Goal: Task Accomplishment & Management: Use online tool/utility

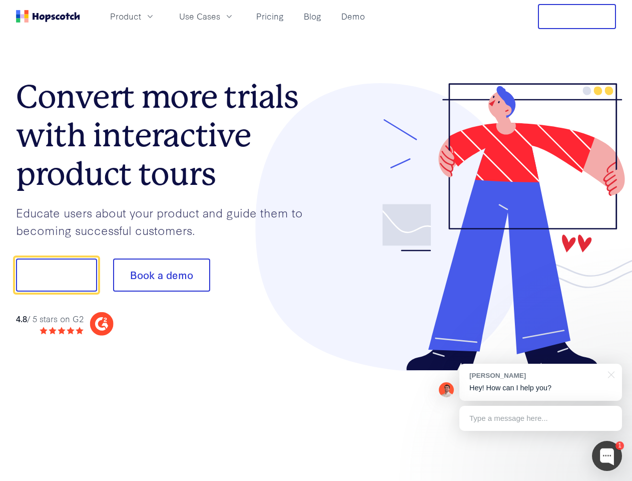
click at [316, 240] on div at bounding box center [466, 227] width 300 height 288
click at [141, 16] on span "Product" at bounding box center [125, 16] width 31 height 13
click at [220, 16] on span "Use Cases" at bounding box center [199, 16] width 41 height 13
click at [577, 17] on button "Free Trial" at bounding box center [577, 16] width 78 height 25
click at [56, 275] on button "Show me!" at bounding box center [56, 274] width 81 height 33
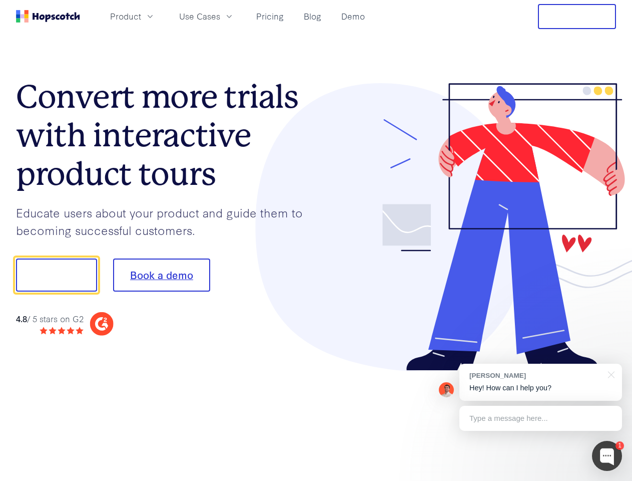
click at [161, 275] on button "Book a demo" at bounding box center [161, 274] width 97 height 33
click at [607, 456] on div at bounding box center [607, 456] width 30 height 30
click at [541, 382] on div "[PERSON_NAME] Hey! How can I help you?" at bounding box center [541, 381] width 163 height 37
click at [610, 373] on div at bounding box center [529, 274] width 188 height 334
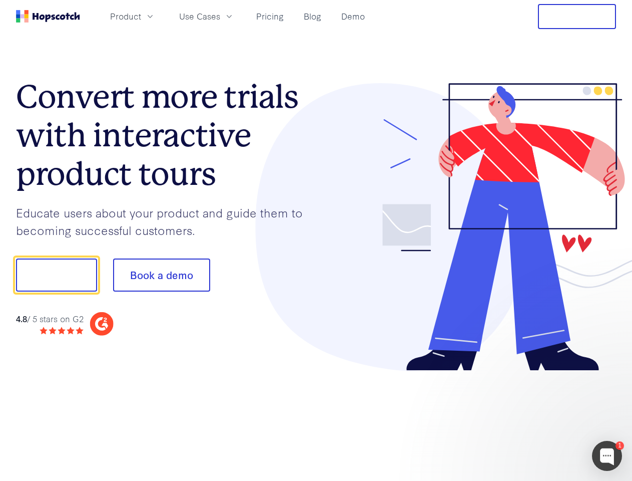
click at [541, 418] on div at bounding box center [529, 341] width 188 height 200
